Goal: Task Accomplishment & Management: Manage account settings

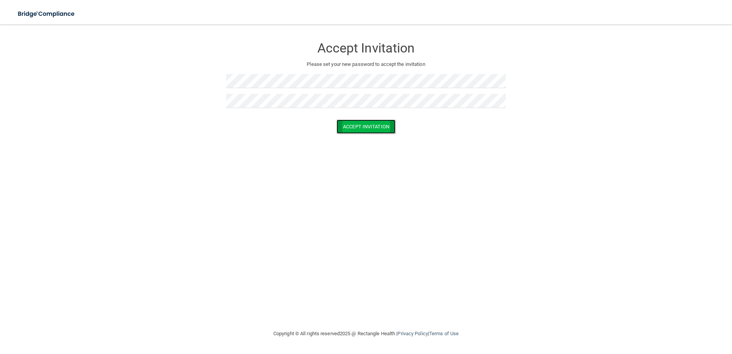
click at [378, 127] on button "Accept Invitation" at bounding box center [366, 126] width 59 height 14
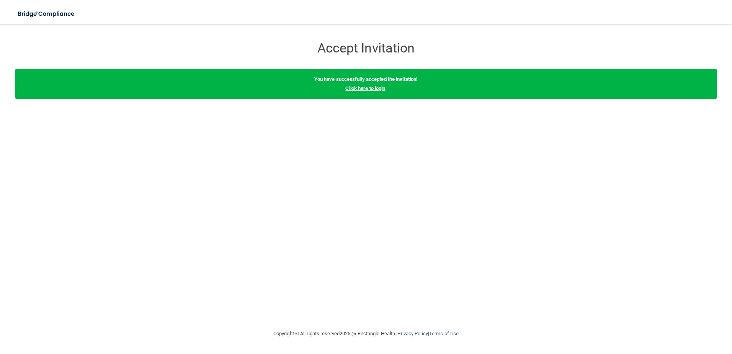
click at [373, 87] on link "Click here to login" at bounding box center [365, 88] width 40 height 6
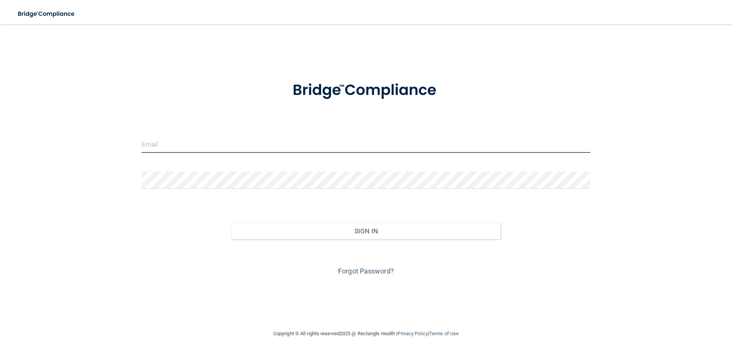
type input "[EMAIL_ADDRESS][DOMAIN_NAME]"
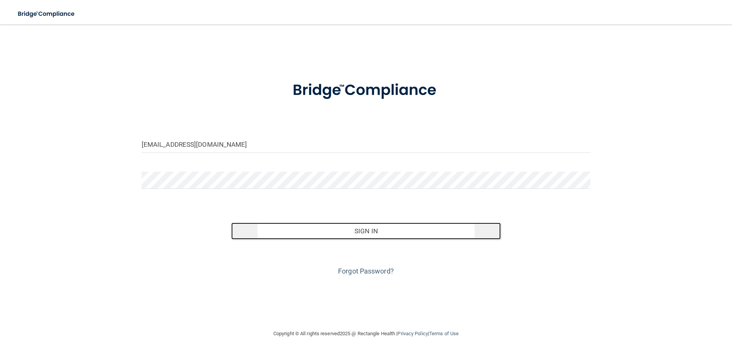
click at [357, 232] on button "Sign In" at bounding box center [366, 230] width 270 height 17
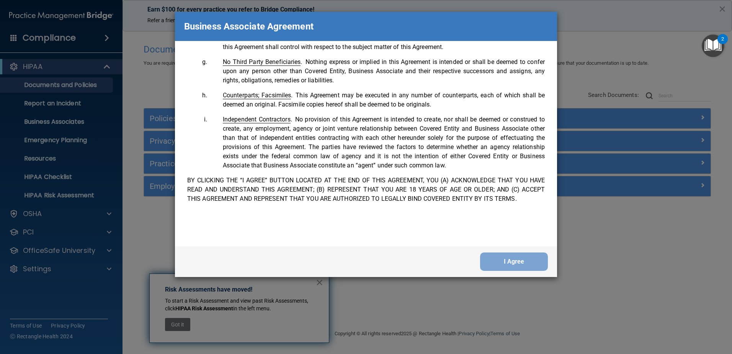
scroll to position [1561, 0]
click at [516, 262] on button "I Agree" at bounding box center [514, 261] width 68 height 18
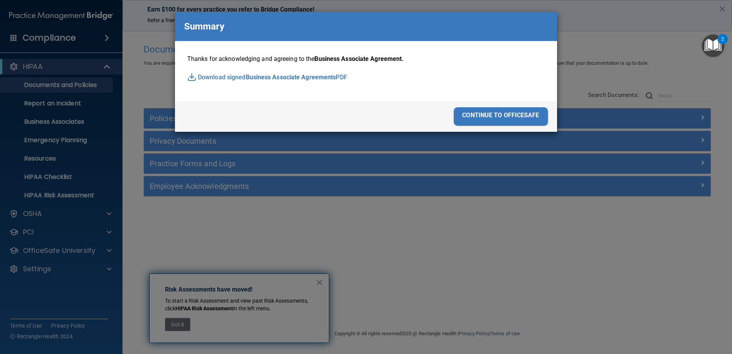
click at [293, 77] on span "Business Associate Agreements" at bounding box center [291, 77] width 90 height 11
click at [508, 116] on div "continue to officesafe" at bounding box center [501, 116] width 94 height 18
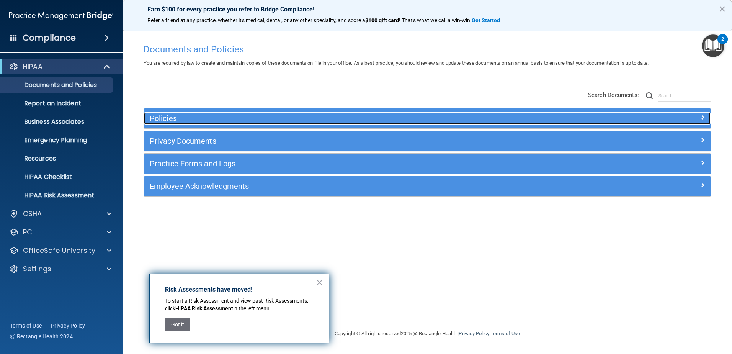
click at [453, 118] on h5 "Policies" at bounding box center [357, 118] width 414 height 8
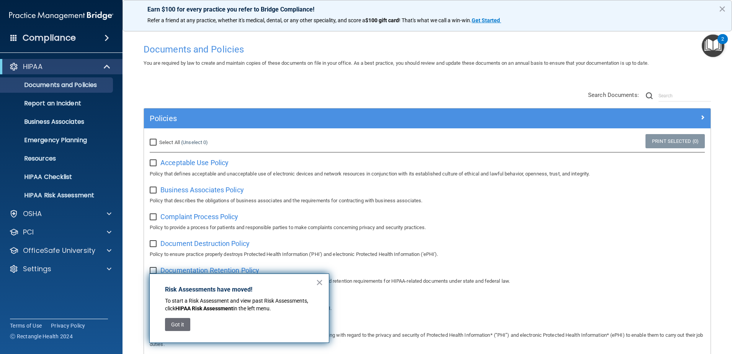
click at [151, 143] on input "Select All (Unselect 0) Unselect All" at bounding box center [154, 142] width 9 height 6
checkbox input "true"
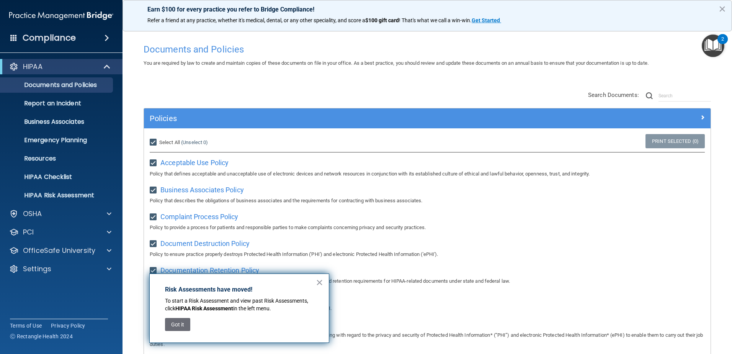
checkbox input "true"
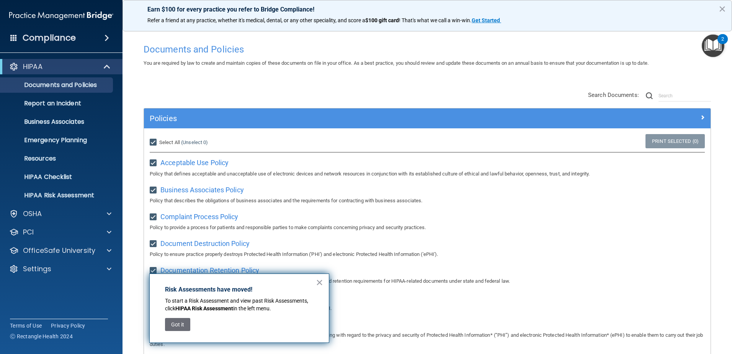
checkbox input "true"
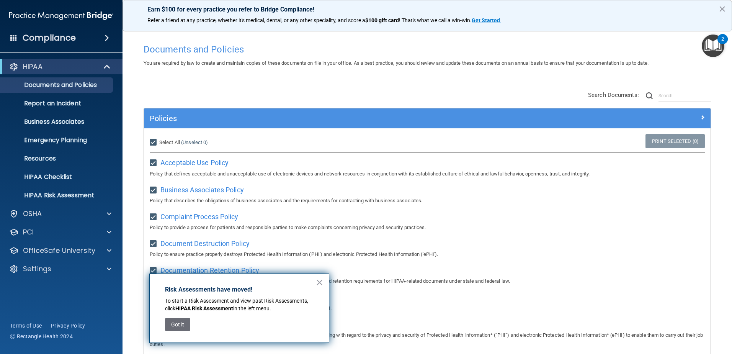
checkbox input "true"
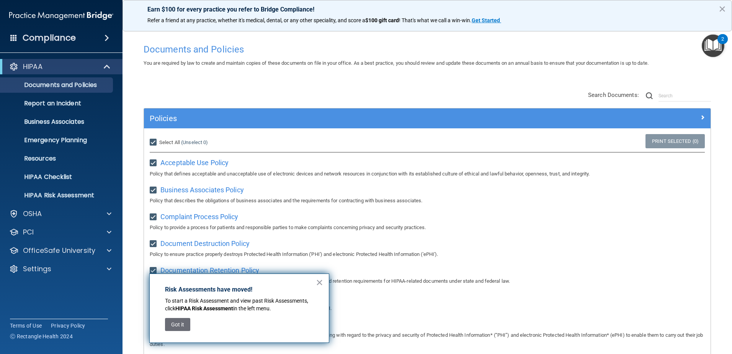
checkbox input "true"
click at [185, 330] on button "Got it" at bounding box center [177, 324] width 25 height 13
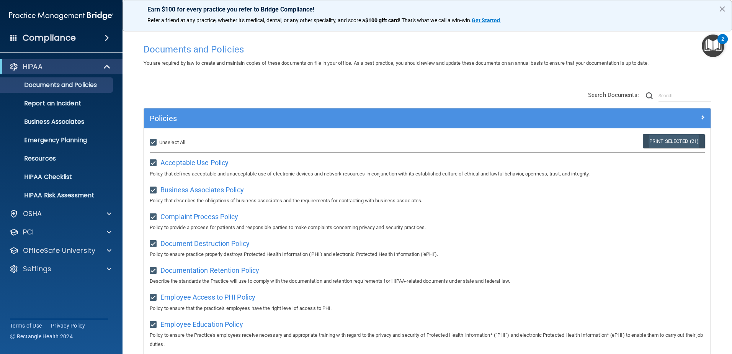
click at [658, 141] on link "Print Selected (21)" at bounding box center [674, 141] width 62 height 14
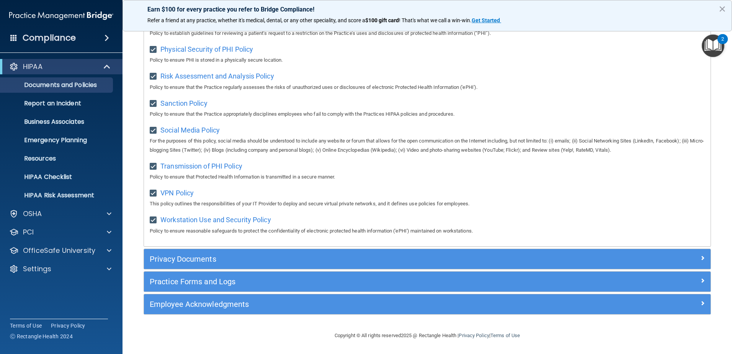
scroll to position [507, 0]
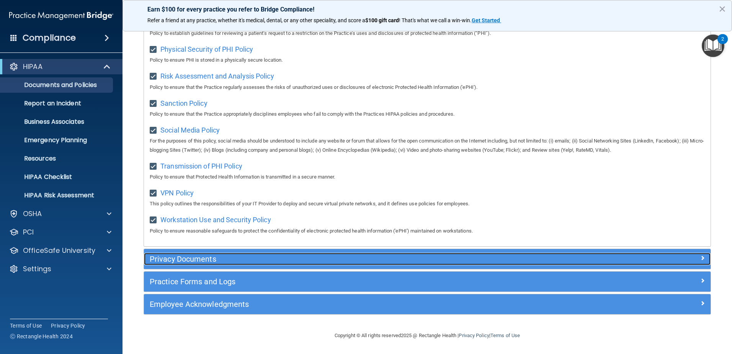
click at [597, 254] on div at bounding box center [640, 257] width 142 height 9
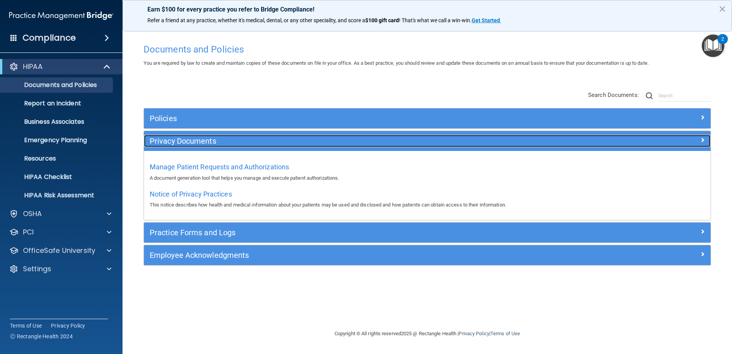
scroll to position [0, 0]
click at [702, 136] on span at bounding box center [702, 139] width 5 height 9
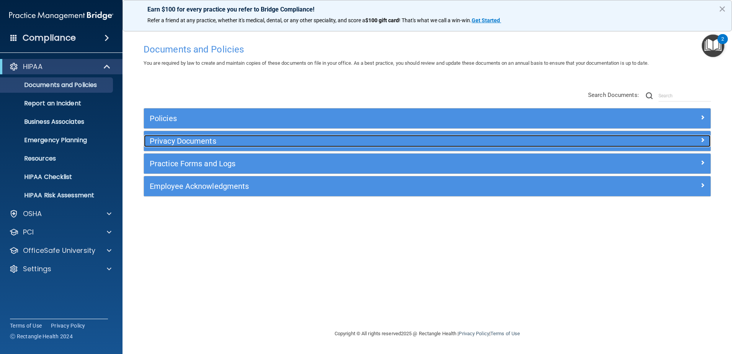
click at [705, 140] on div at bounding box center [640, 139] width 142 height 9
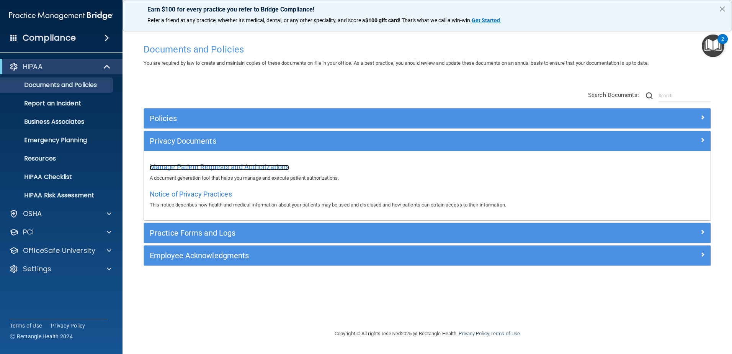
click at [211, 164] on span "Manage Patient Requests and Authorizations" at bounding box center [219, 167] width 139 height 8
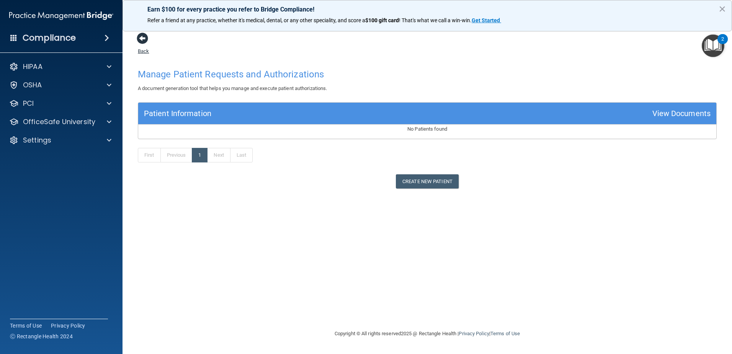
click at [139, 38] on span at bounding box center [142, 38] width 11 height 11
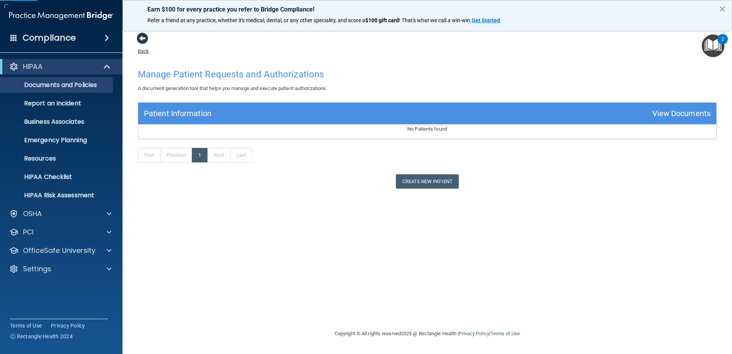
click at [143, 41] on span at bounding box center [142, 38] width 11 height 11
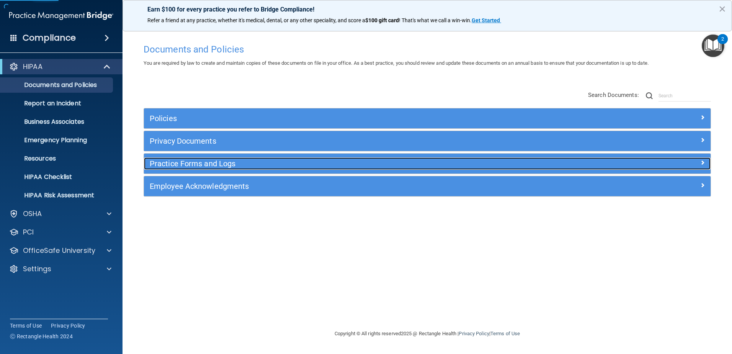
click at [279, 164] on h5 "Practice Forms and Logs" at bounding box center [357, 163] width 414 height 8
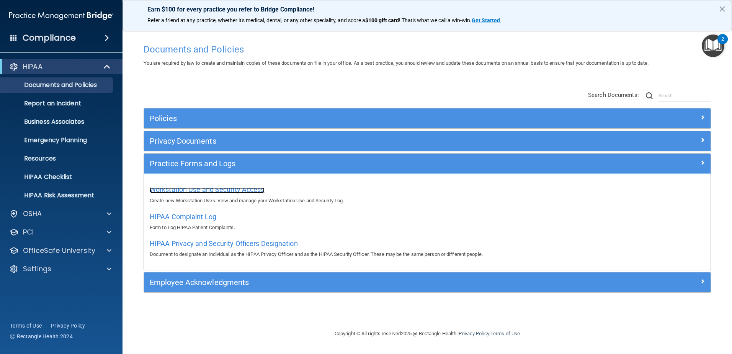
click at [251, 190] on span "Workstation Use and Security Access" at bounding box center [207, 189] width 115 height 8
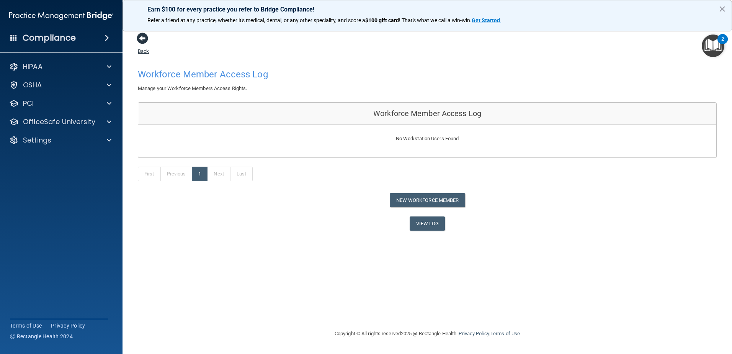
click at [143, 40] on span at bounding box center [142, 38] width 11 height 11
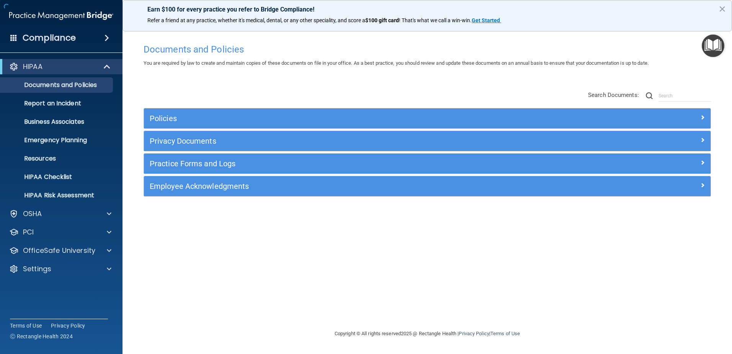
click at [143, 40] on div "Documents and Policies" at bounding box center [427, 49] width 579 height 19
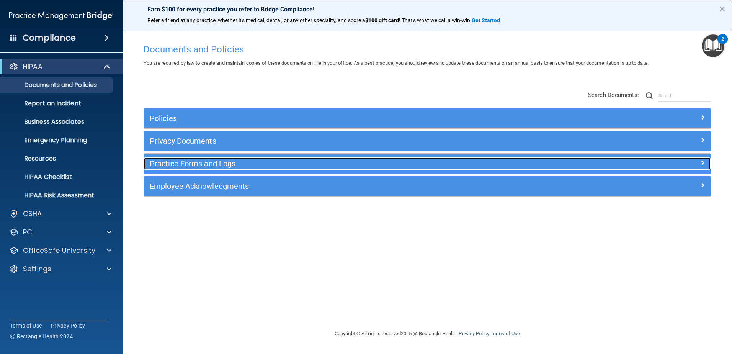
click at [703, 160] on span at bounding box center [702, 162] width 5 height 9
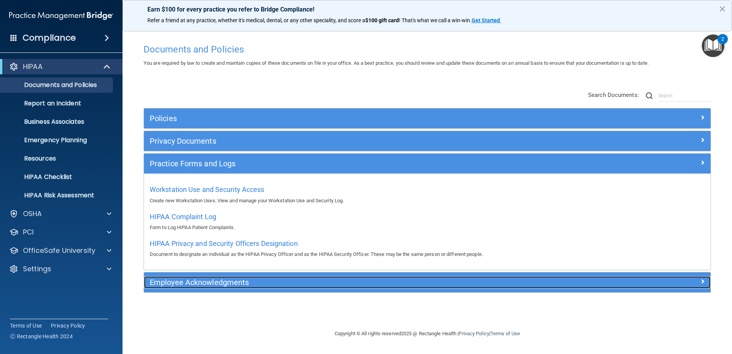
click at [221, 281] on h5 "Employee Acknowledgments" at bounding box center [357, 282] width 414 height 8
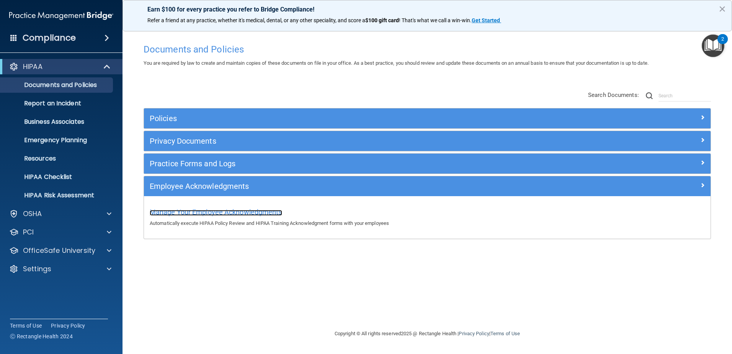
click at [237, 210] on span "Manage Your Employee Acknowledgments" at bounding box center [216, 212] width 132 height 8
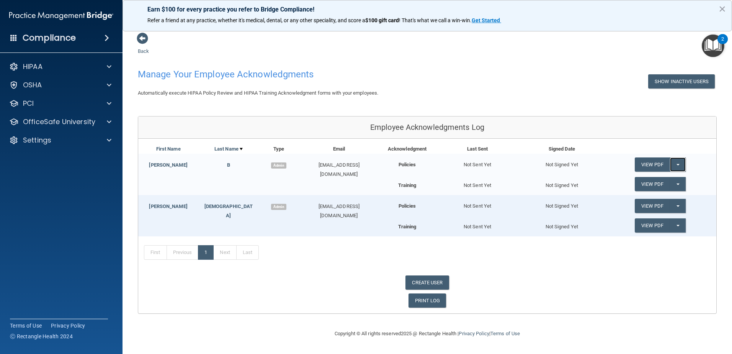
click at [677, 166] on button "Split button!" at bounding box center [678, 164] width 16 height 14
click at [645, 165] on link "View PDF" at bounding box center [652, 164] width 35 height 14
click at [669, 187] on link "View PDF" at bounding box center [652, 184] width 35 height 14
click at [523, 281] on div "CREATE USER" at bounding box center [427, 282] width 578 height 14
